Goal: Transaction & Acquisition: Book appointment/travel/reservation

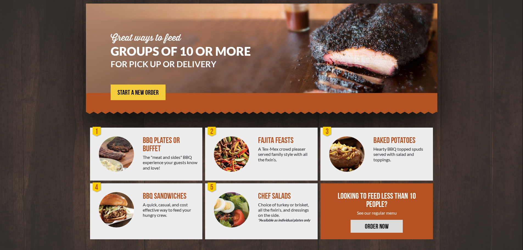
scroll to position [39, 0]
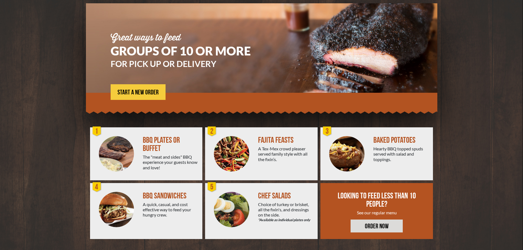
click at [137, 140] on div at bounding box center [116, 153] width 53 height 53
click at [124, 96] on link "START A NEW ORDER" at bounding box center [138, 92] width 55 height 16
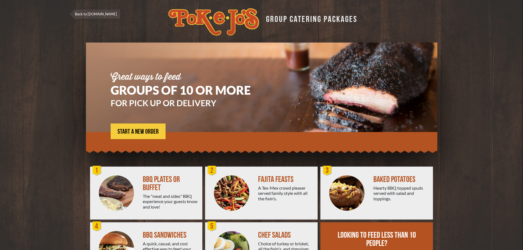
scroll to position [39, 0]
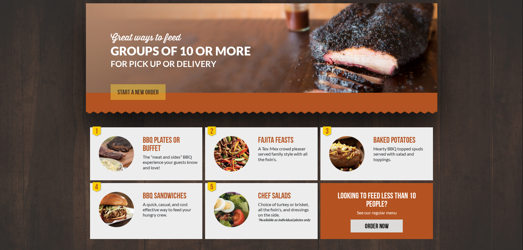
click at [141, 90] on span "START A NEW ORDER" at bounding box center [138, 92] width 41 height 7
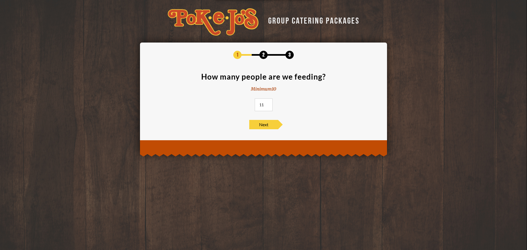
click at [267, 103] on input "11" at bounding box center [264, 105] width 18 height 13
click at [267, 103] on input "12" at bounding box center [264, 105] width 18 height 13
click at [267, 103] on input "13" at bounding box center [264, 105] width 18 height 13
type input "14"
click at [267, 103] on input "14" at bounding box center [264, 105] width 18 height 13
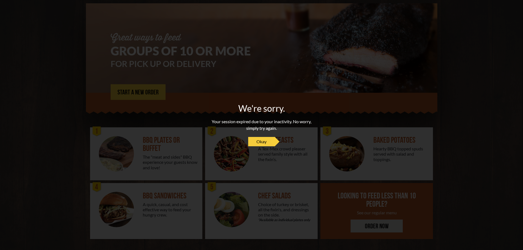
scroll to position [39, 0]
click at [261, 143] on span "Okay" at bounding box center [264, 141] width 10 height 7
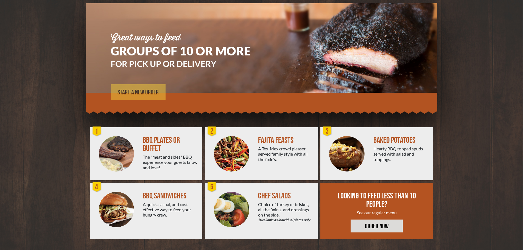
click at [140, 95] on span "START A NEW ORDER" at bounding box center [138, 92] width 41 height 7
